Goal: Check status: Check status

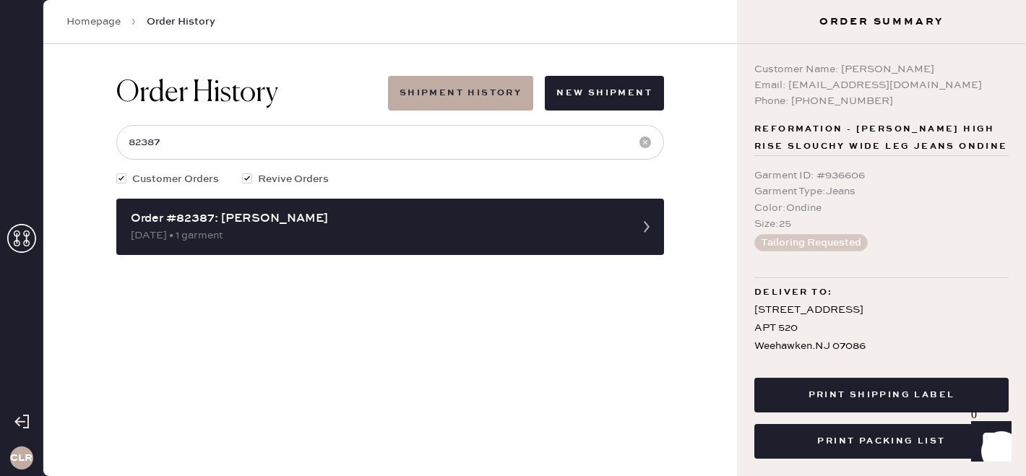
click at [23, 236] on icon at bounding box center [21, 238] width 29 height 29
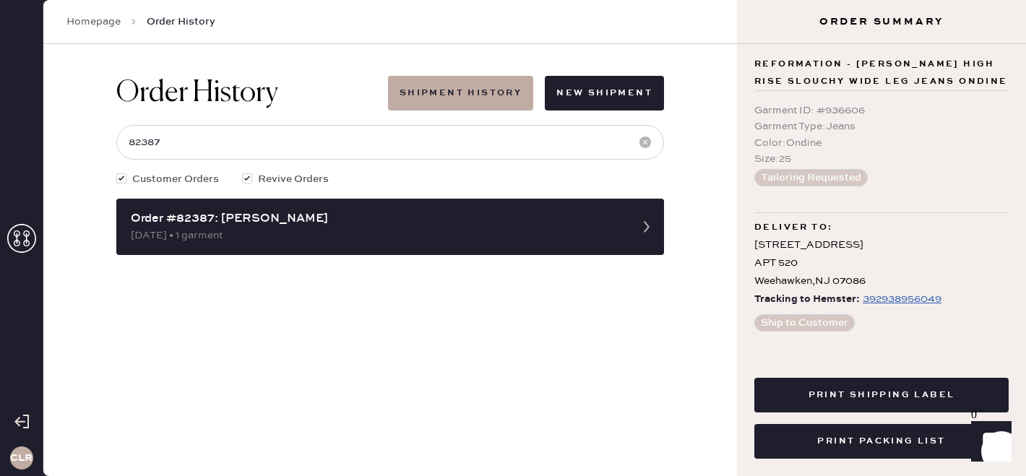
scroll to position [43, 0]
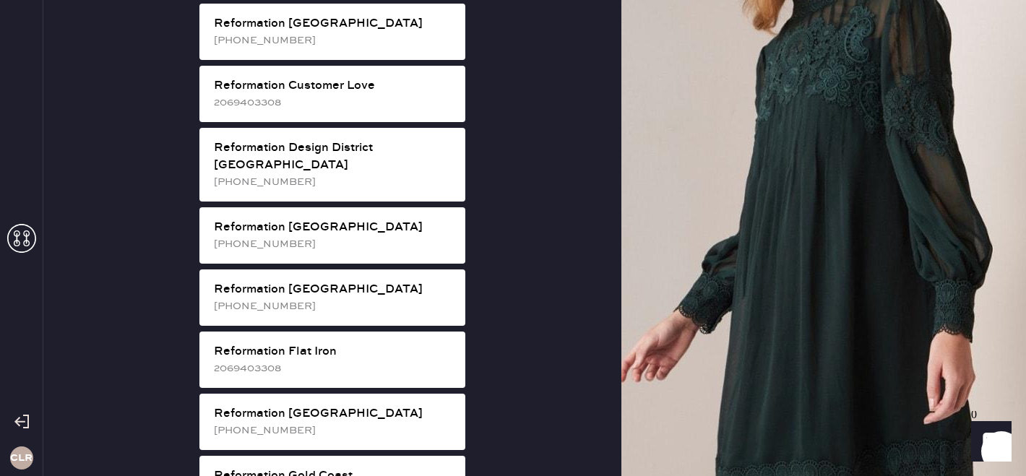
scroll to position [701, 0]
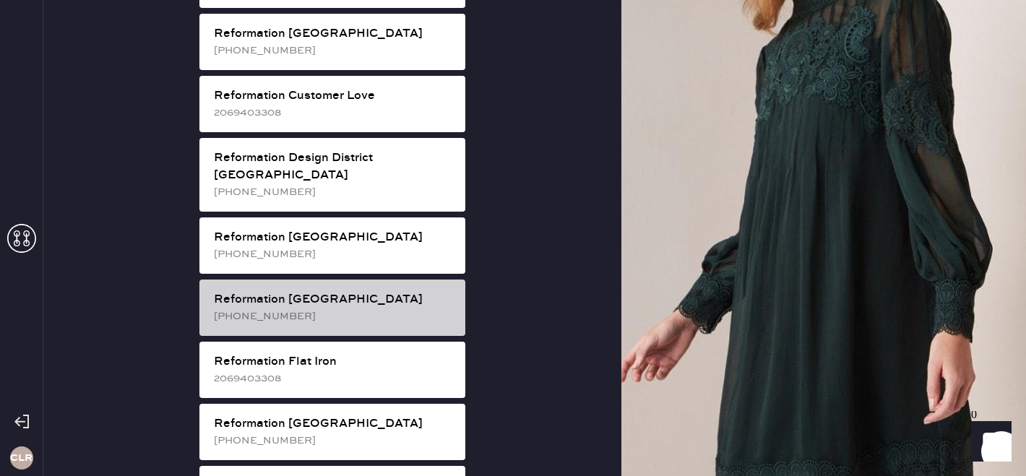
click at [293, 291] on div "Reformation [GEOGRAPHIC_DATA]" at bounding box center [334, 299] width 240 height 17
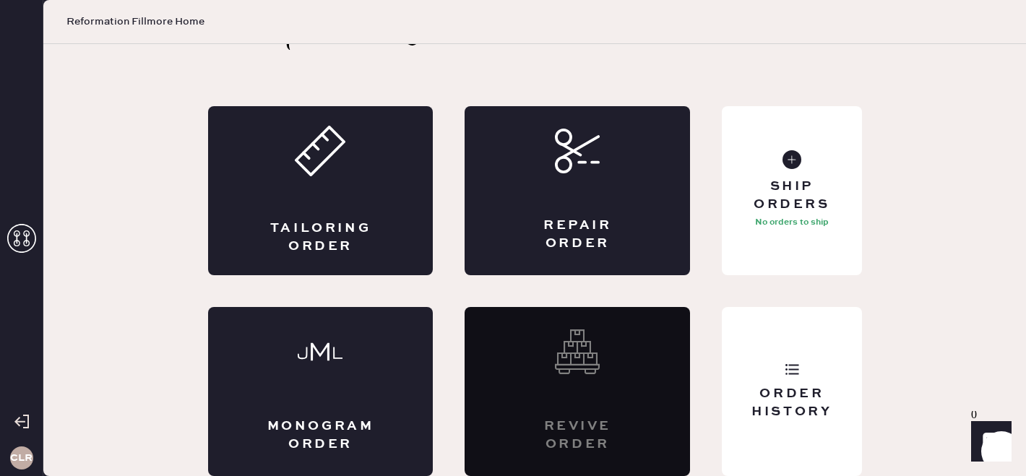
scroll to position [48, 0]
click at [764, 354] on div "Order History" at bounding box center [791, 391] width 139 height 169
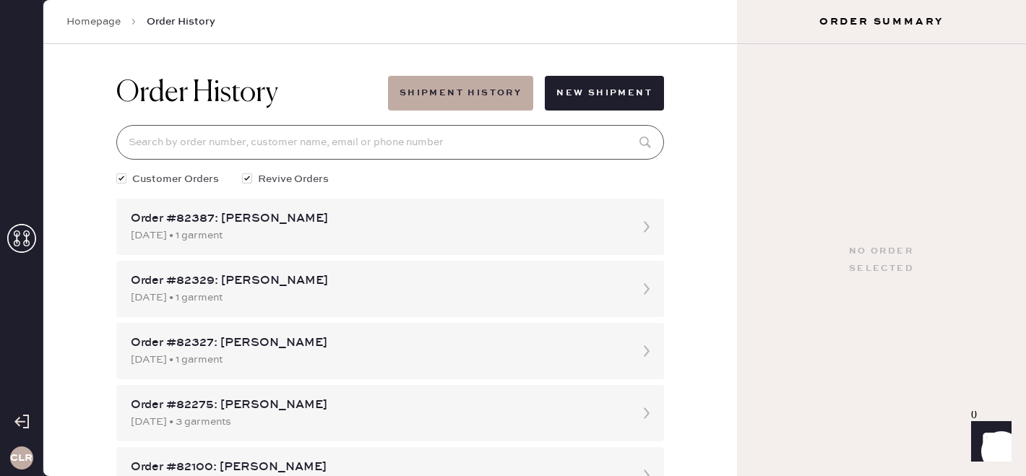
click at [399, 147] on input at bounding box center [390, 142] width 548 height 35
paste input "[EMAIL_ADDRESS][DOMAIN_NAME]"
type input "[EMAIL_ADDRESS][DOMAIN_NAME]"
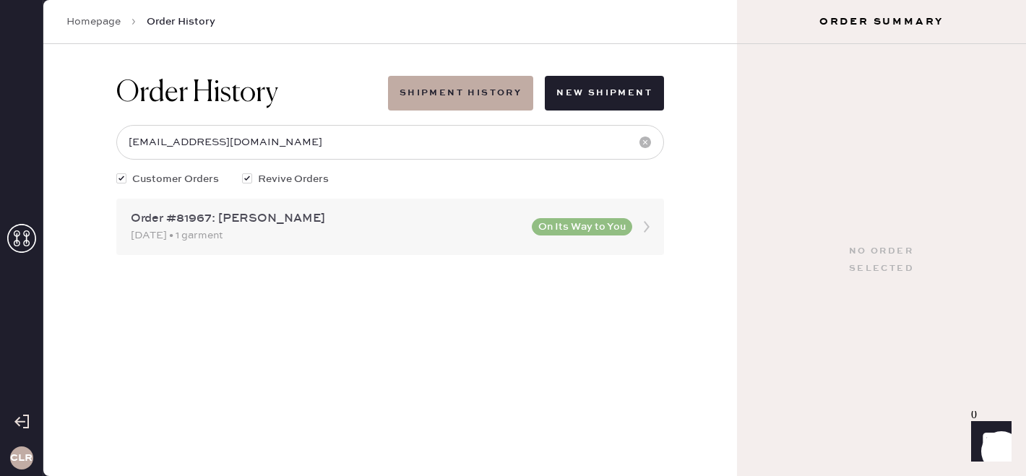
click at [465, 226] on div "Order #81967: [PERSON_NAME]" at bounding box center [327, 218] width 392 height 17
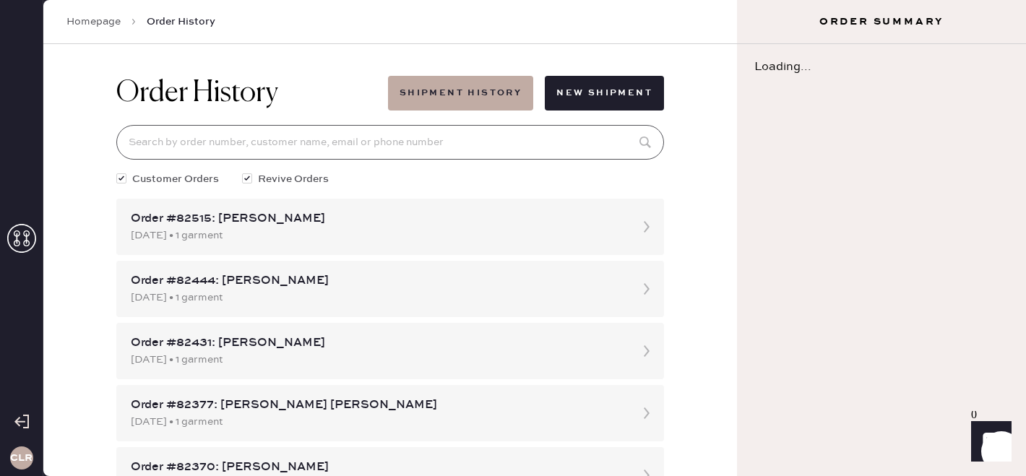
click at [304, 142] on input at bounding box center [390, 142] width 548 height 35
paste input "[EMAIL_ADDRESS][DOMAIN_NAME]"
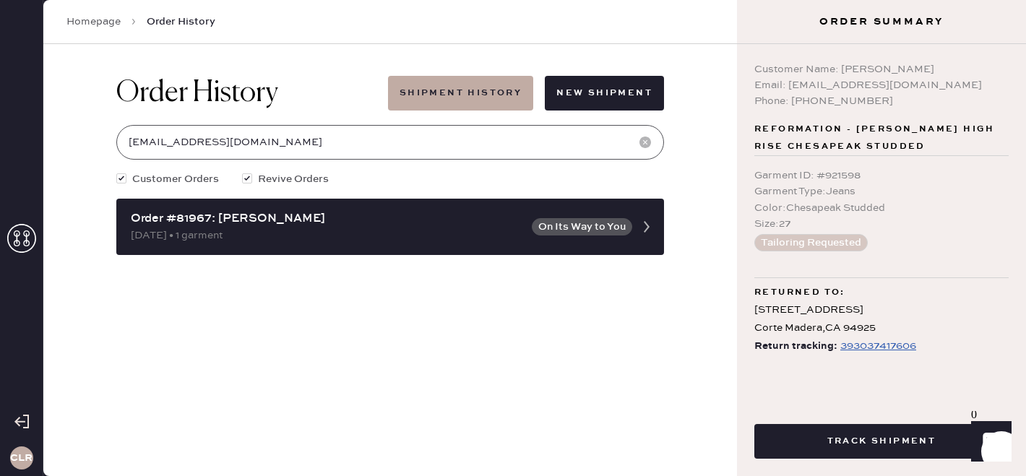
type input "[EMAIL_ADDRESS][DOMAIN_NAME]"
click at [869, 342] on div "393037417606" at bounding box center [878, 345] width 76 height 17
